Goal: Task Accomplishment & Management: Manage account settings

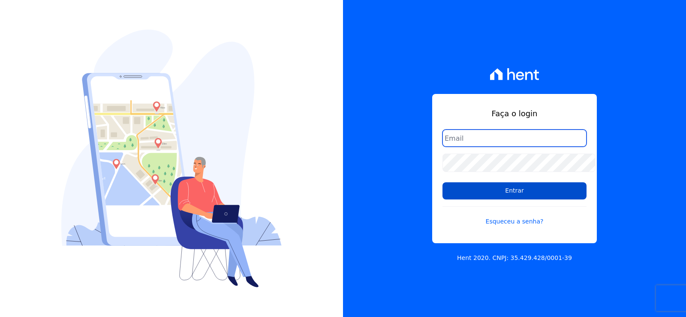
type input "[EMAIL_ADDRESS][DOMAIN_NAME]"
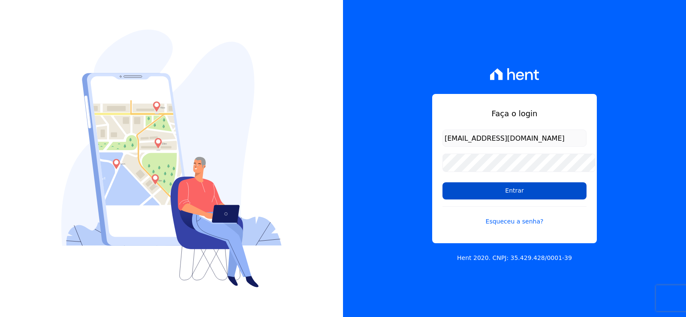
click at [495, 196] on input "Entrar" at bounding box center [515, 190] width 144 height 17
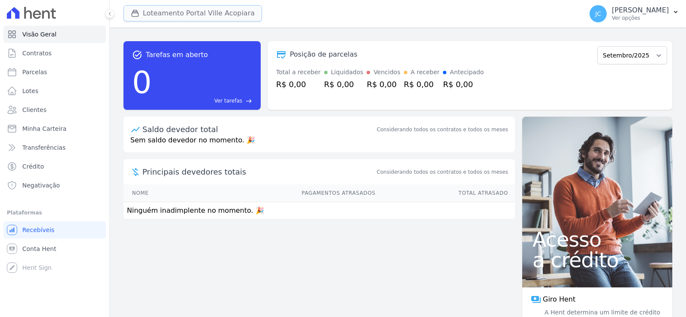
click at [154, 15] on button "Loteamento Portal Ville Acopiara" at bounding box center [193, 13] width 139 height 16
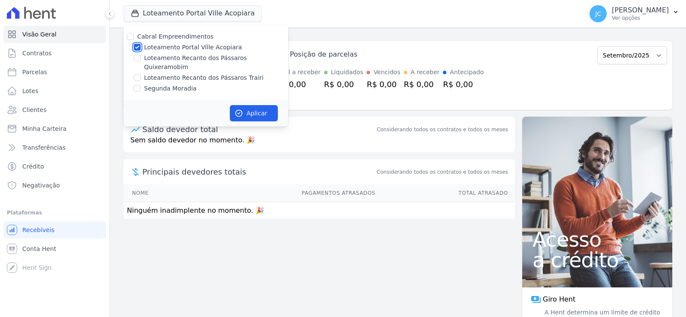
click at [141, 50] on input "Loteamento Portal Ville Acopiara" at bounding box center [137, 47] width 7 height 7
checkbox input "false"
click at [141, 74] on input "Loteamento Recanto dos Pássaros Trairi" at bounding box center [137, 77] width 7 height 7
checkbox input "true"
click at [242, 113] on icon "button" at bounding box center [239, 113] width 6 height 6
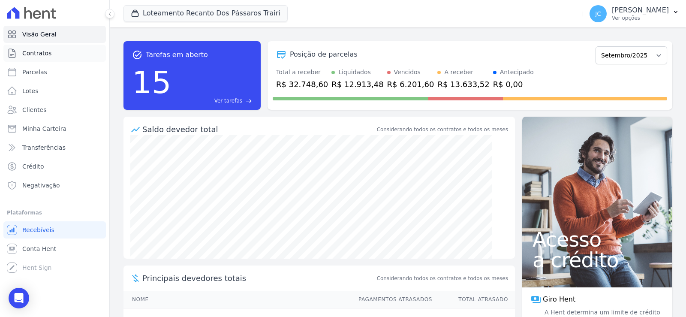
click at [50, 57] on span "Contratos" at bounding box center [36, 53] width 29 height 9
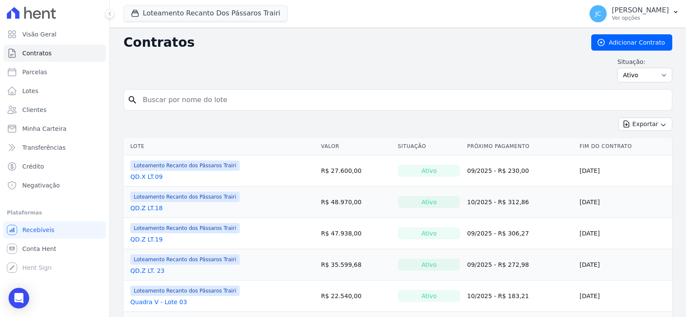
click at [230, 108] on input "search" at bounding box center [403, 99] width 531 height 17
type input "55"
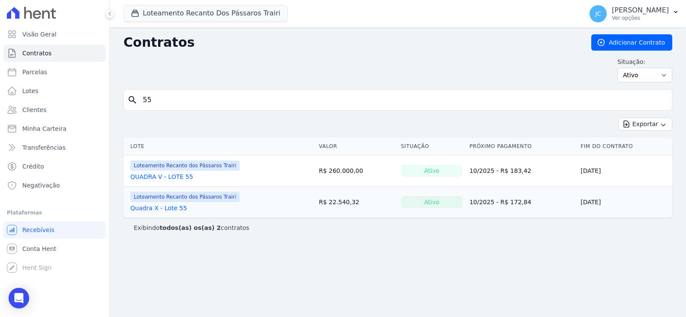
click at [166, 181] on link "QUADRA V - LOTE 55" at bounding box center [161, 176] width 63 height 9
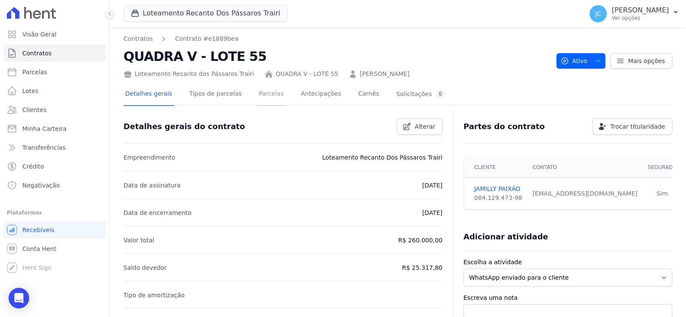
click at [276, 106] on link "Parcelas" at bounding box center [271, 94] width 28 height 23
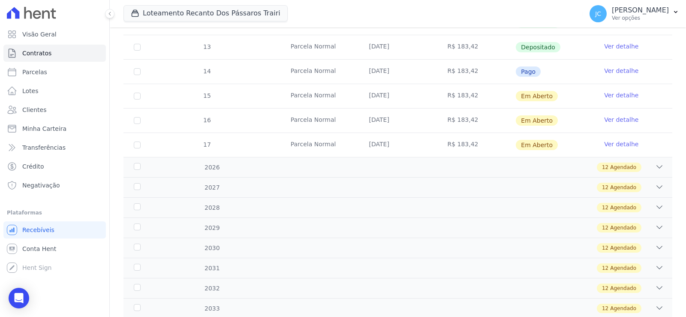
scroll to position [343, 0]
